Goal: Task Accomplishment & Management: Complete application form

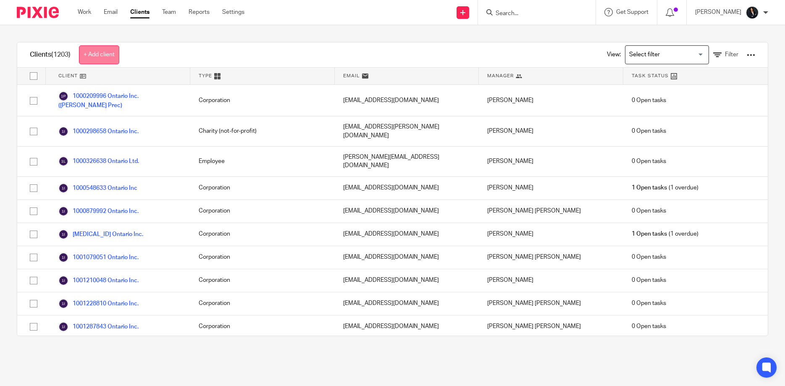
click at [102, 53] on link "+ Add client" at bounding box center [99, 54] width 40 height 19
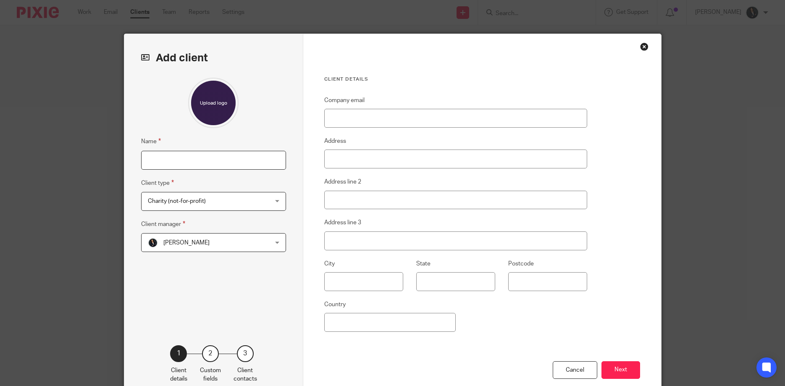
click at [188, 160] on input "Name" at bounding box center [213, 160] width 145 height 19
type input "[PERSON_NAME]"
click at [206, 203] on span "Charity (not-for-profit)" at bounding box center [177, 201] width 58 height 6
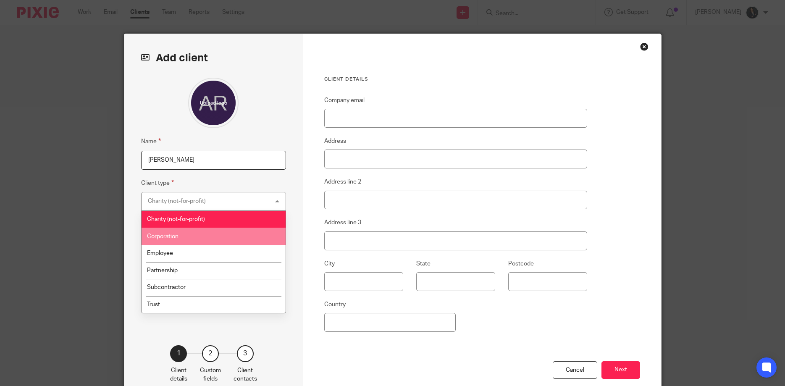
click at [184, 239] on li "Corporation" at bounding box center [214, 236] width 144 height 17
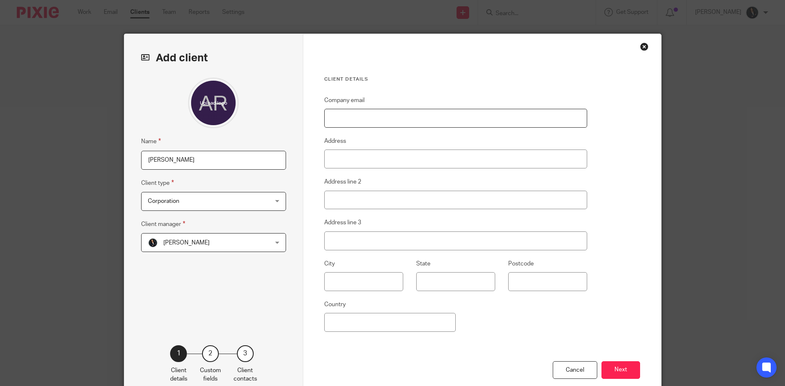
click at [353, 119] on input "Company email" at bounding box center [456, 118] width 264 height 19
click at [344, 117] on input "Company email" at bounding box center [456, 118] width 264 height 19
paste input "[EMAIL_ADDRESS][DOMAIN_NAME]"
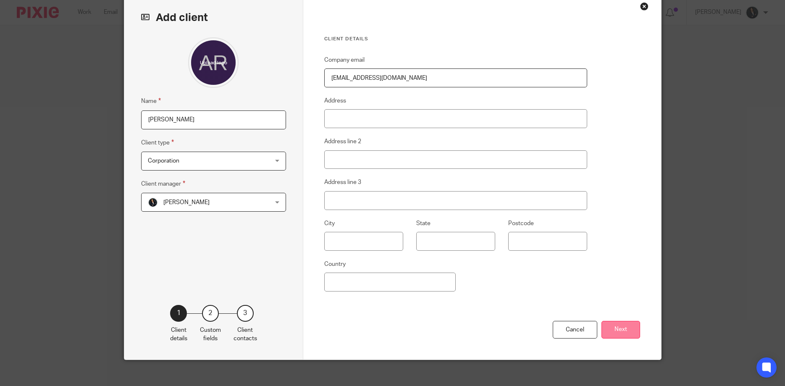
type input "[EMAIL_ADDRESS][DOMAIN_NAME]"
click at [630, 332] on button "Next" at bounding box center [621, 330] width 39 height 18
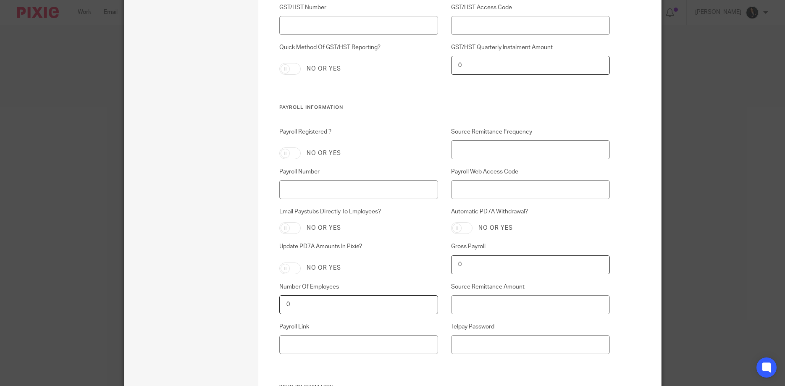
scroll to position [1037, 0]
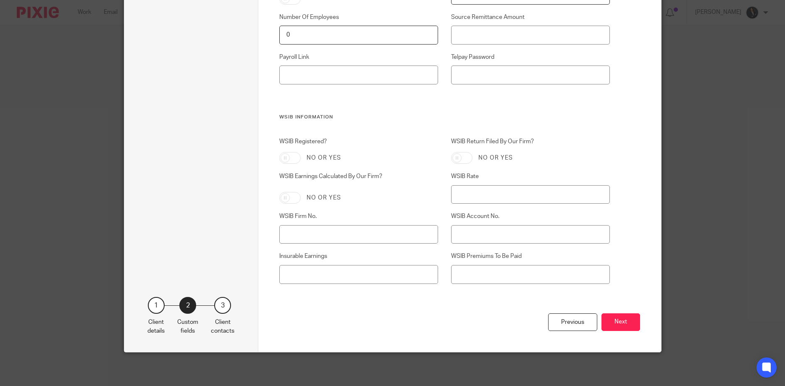
drag, startPoint x: 621, startPoint y: 322, endPoint x: 619, endPoint y: 326, distance: 4.5
click at [620, 323] on button "Next" at bounding box center [621, 323] width 39 height 18
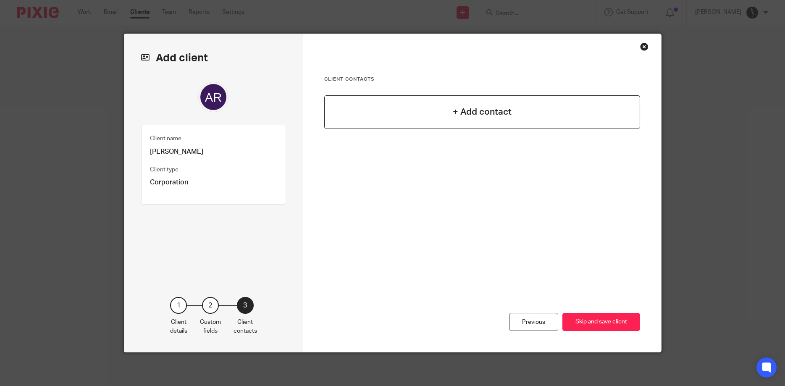
click at [479, 113] on h4 "+ Add contact" at bounding box center [482, 111] width 59 height 13
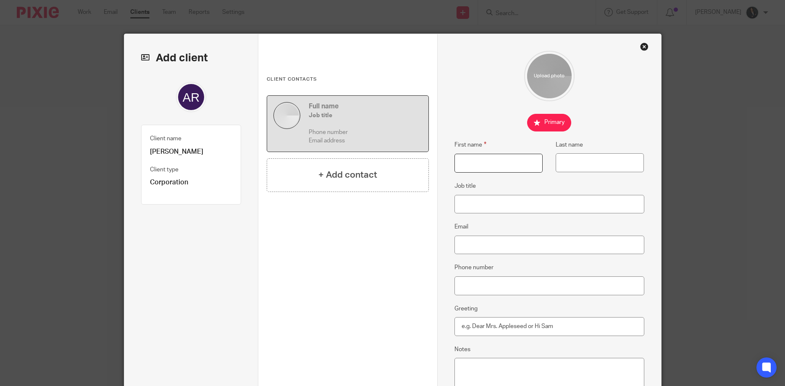
click at [486, 163] on input "First name" at bounding box center [499, 163] width 88 height 19
type input "Q"
type input "Aqib"
click at [577, 163] on input "Last name" at bounding box center [600, 162] width 88 height 19
type input "Rehman"
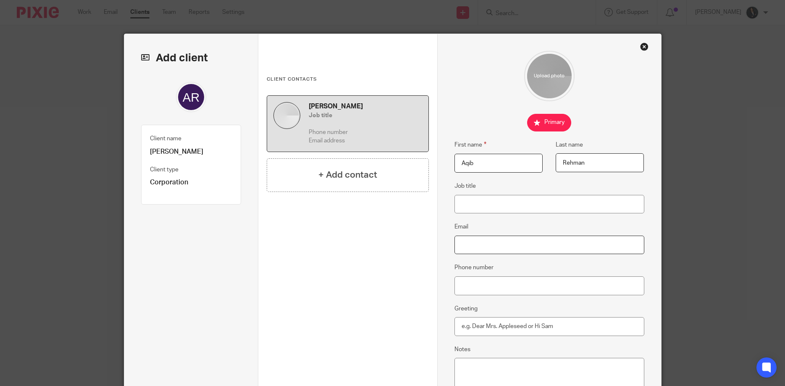
click at [463, 242] on input "Email" at bounding box center [550, 245] width 190 height 19
paste input "aqibrahmaan@gmail.com"
type input "aqibrahmaan@gmail.com"
click at [476, 279] on input "Phone number" at bounding box center [550, 286] width 190 height 19
click at [471, 324] on input "Greeting" at bounding box center [550, 326] width 190 height 19
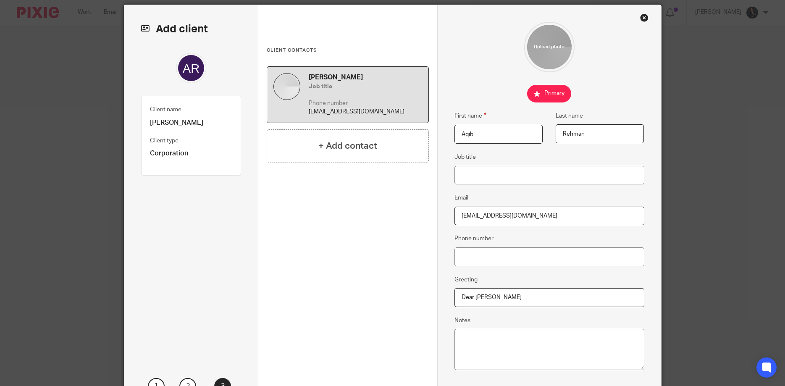
scroll to position [40, 0]
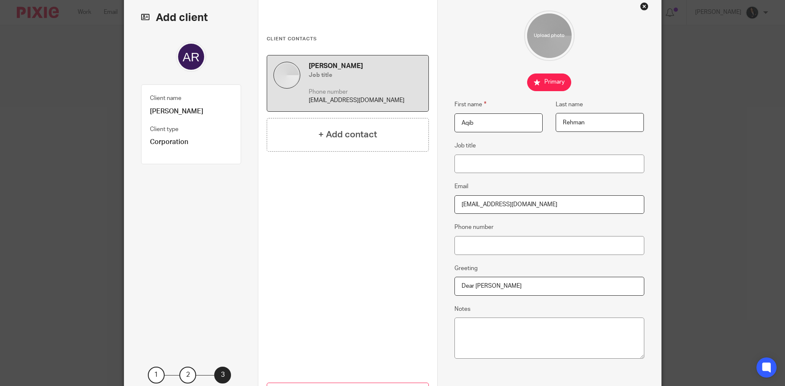
type input "Dear Aqib"
click at [472, 245] on input "Phone number" at bounding box center [550, 245] width 190 height 19
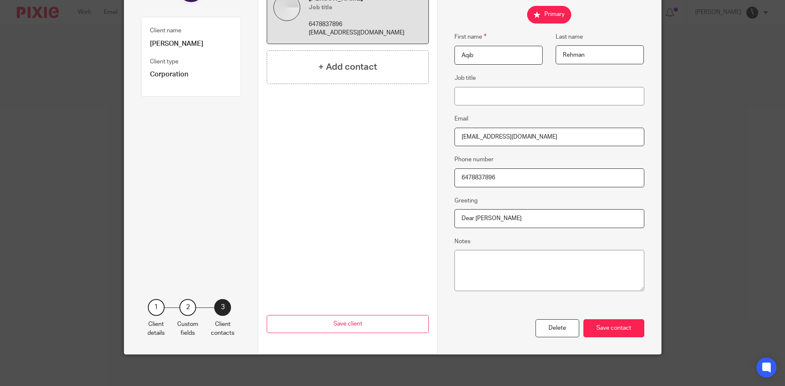
scroll to position [110, 0]
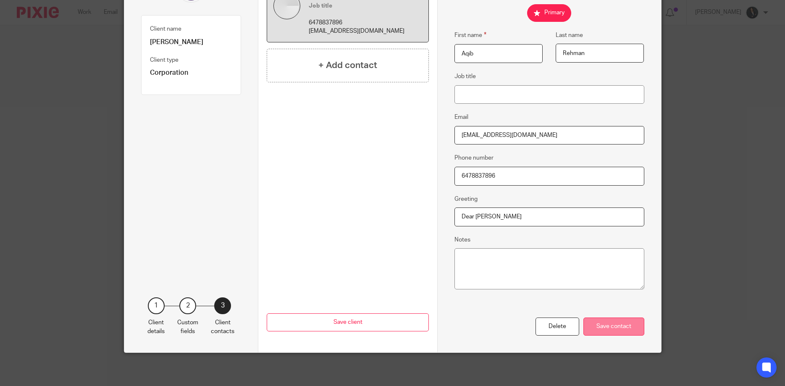
type input "6478837896"
click at [608, 327] on div "Save contact" at bounding box center [614, 327] width 61 height 18
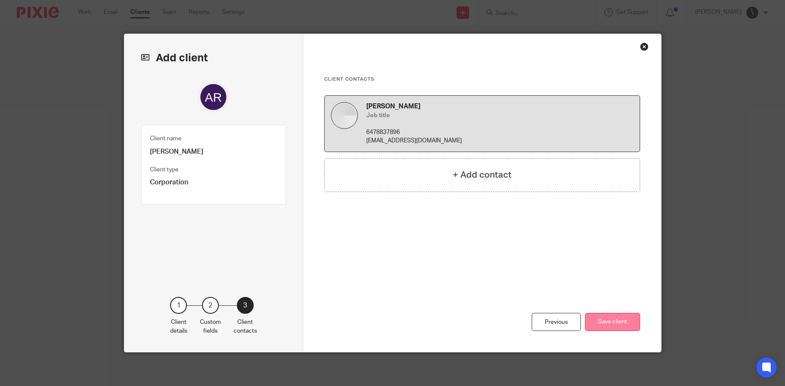
click at [612, 319] on button "Save client" at bounding box center [612, 322] width 55 height 18
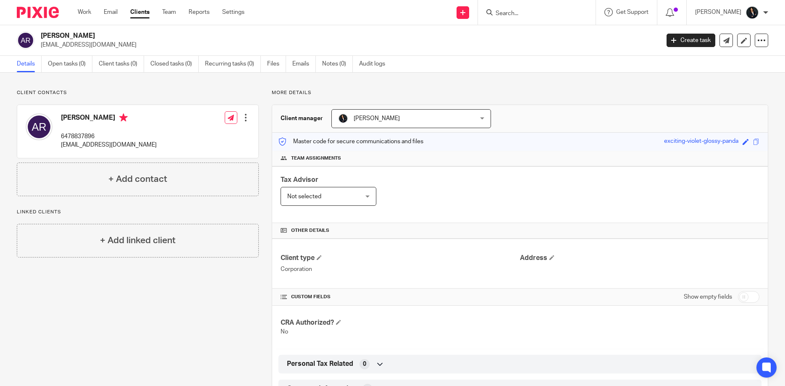
drag, startPoint x: 65, startPoint y: 63, endPoint x: 74, endPoint y: 74, distance: 14.4
click at [65, 63] on link "Open tasks (0)" at bounding box center [70, 64] width 45 height 16
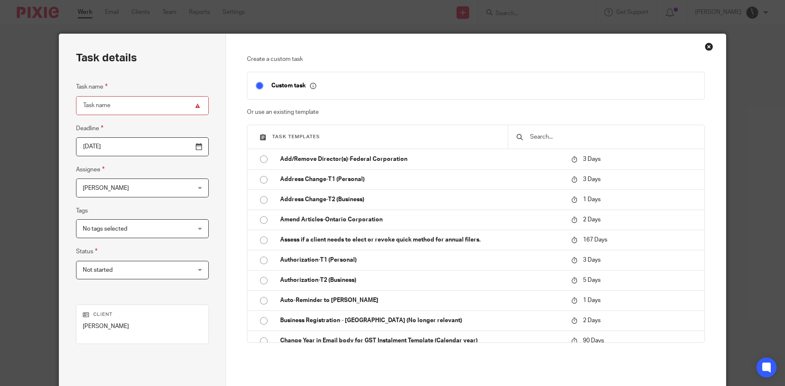
click at [539, 137] on input "text" at bounding box center [613, 136] width 167 height 9
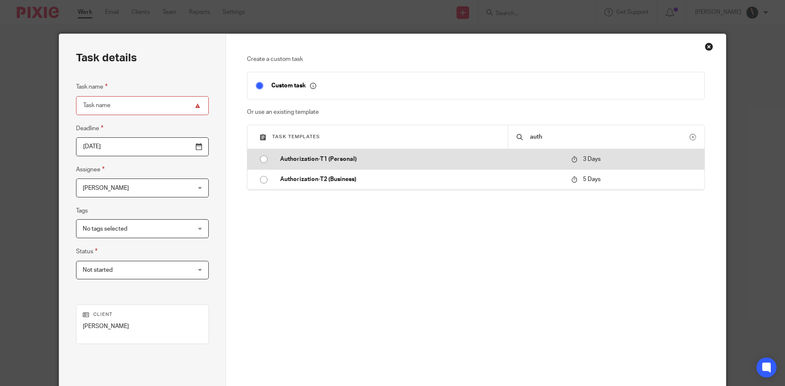
type input "auth"
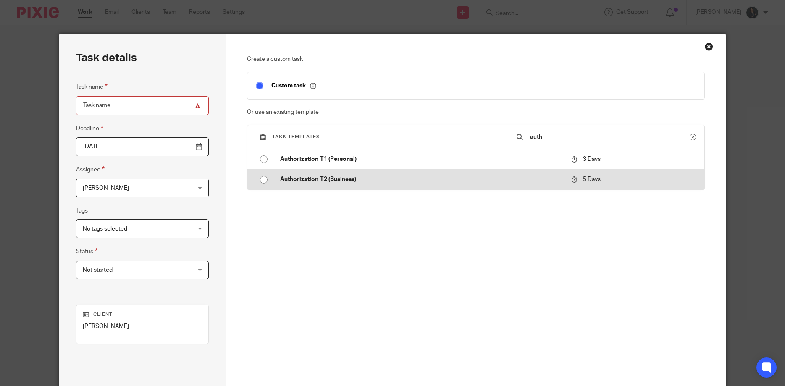
drag, startPoint x: 264, startPoint y: 158, endPoint x: 263, endPoint y: 183, distance: 24.8
click at [264, 161] on input "radio" at bounding box center [264, 159] width 16 height 16
type input "2025-10-17"
type input "Authorization-T1 (Personal)"
checkbox input "false"
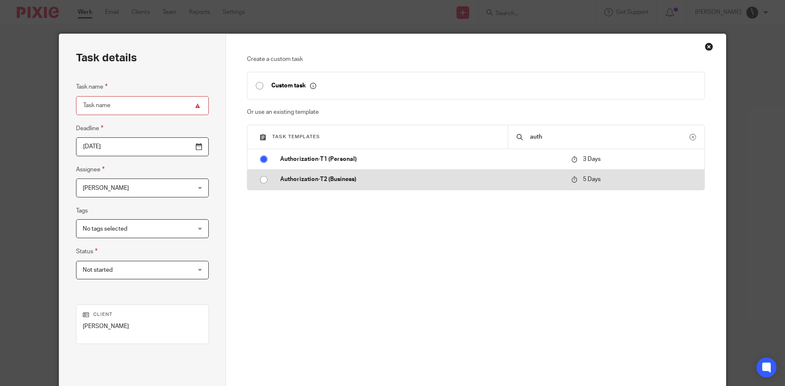
radio input "false"
click at [263, 179] on input "radio" at bounding box center [264, 180] width 16 height 16
type input "2025-10-19"
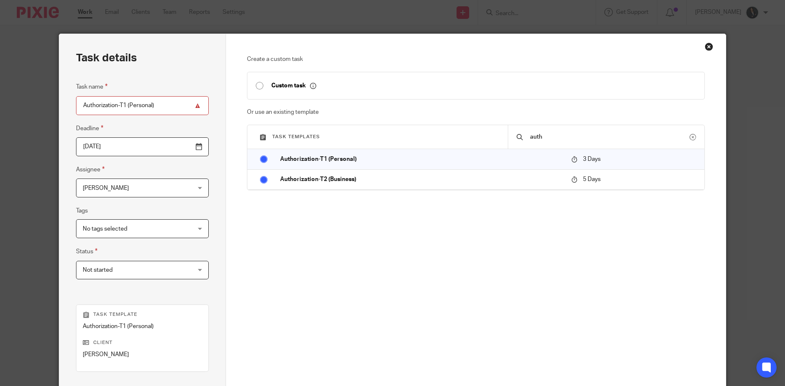
type input "Authorization-T2 (Business)"
radio input "false"
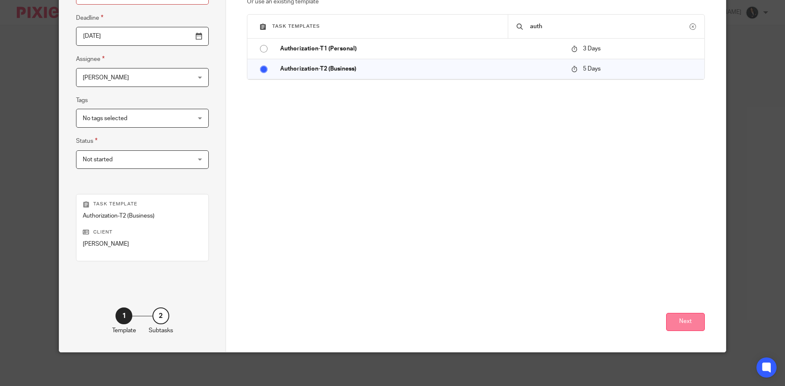
click at [685, 322] on button "Next" at bounding box center [686, 322] width 39 height 18
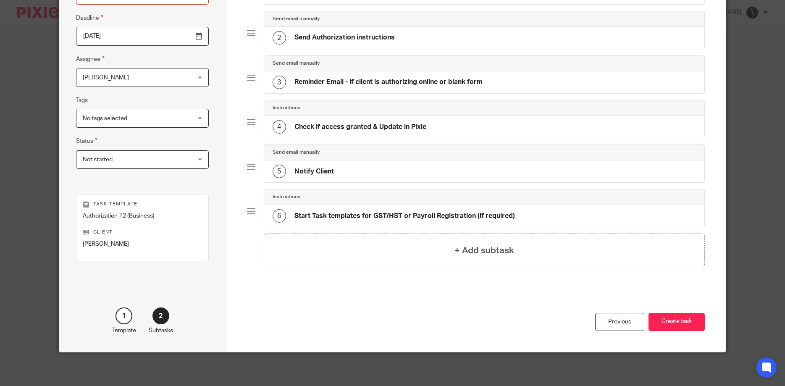
click at [679, 327] on button "Create task" at bounding box center [677, 322] width 56 height 18
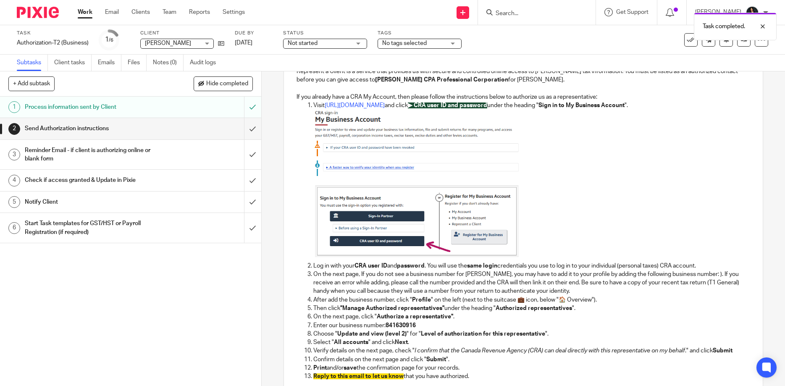
scroll to position [238, 0]
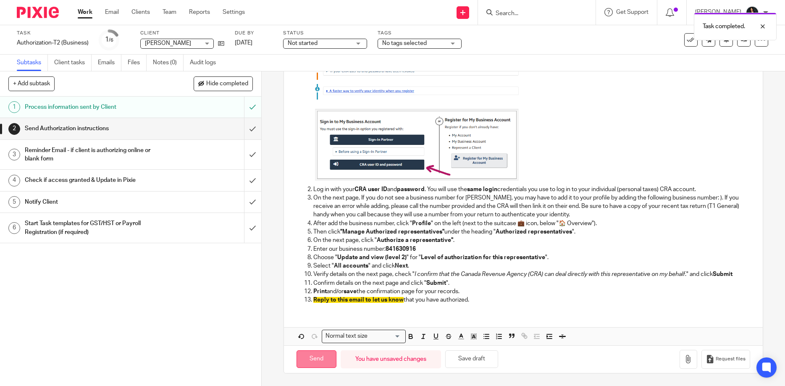
click at [313, 358] on input "Send" at bounding box center [317, 360] width 40 height 18
type input "Sent"
